Goal: Task Accomplishment & Management: Use online tool/utility

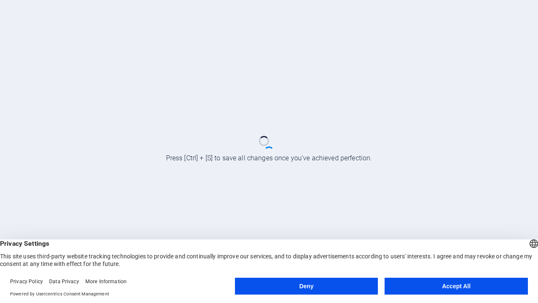
click at [306, 286] on button "Deny" at bounding box center [306, 285] width 143 height 17
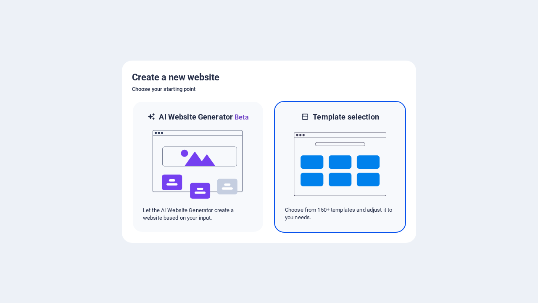
click at [340, 166] on img at bounding box center [340, 164] width 92 height 84
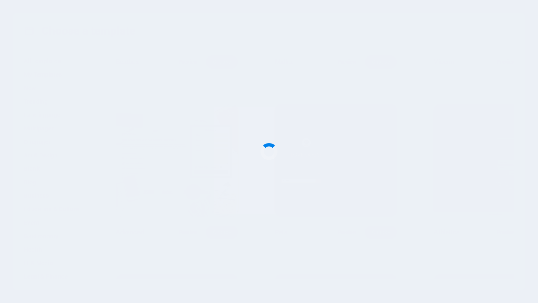
scroll to position [9186, 0]
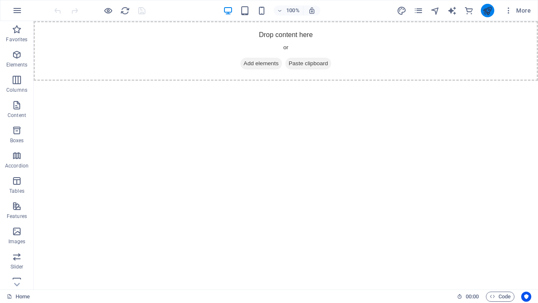
click at [487, 11] on icon "publish" at bounding box center [487, 11] width 10 height 10
